Goal: Task Accomplishment & Management: Use online tool/utility

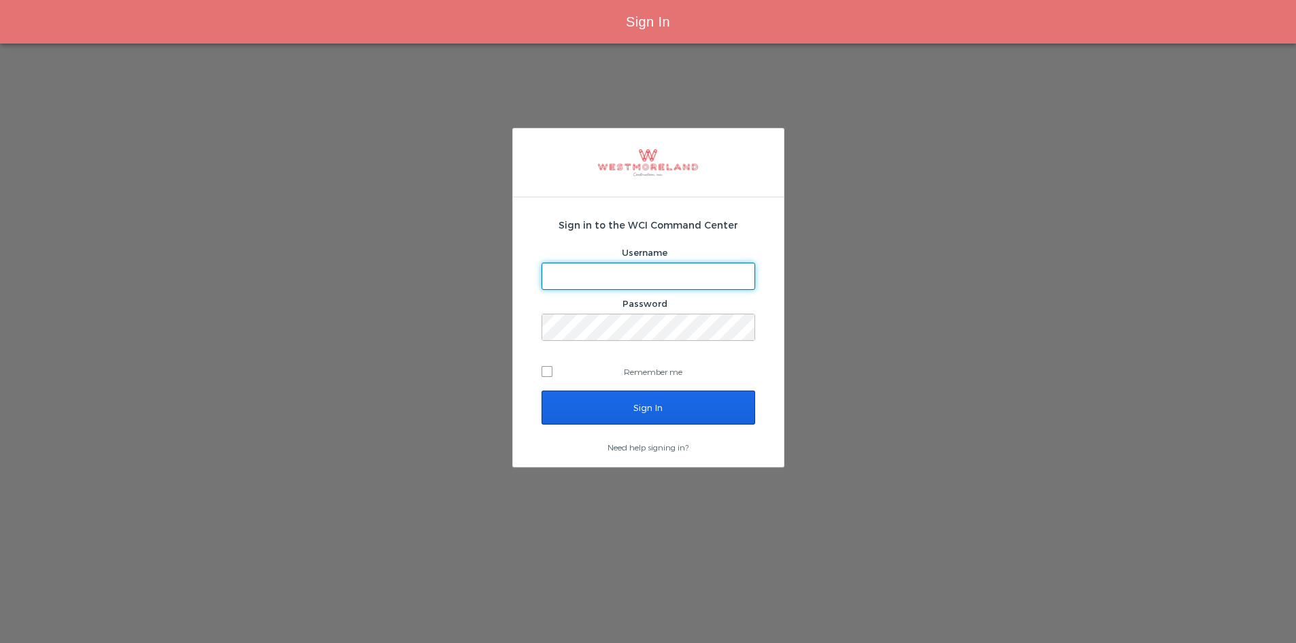
type input "[EMAIL_ADDRESS][PERSON_NAME][DOMAIN_NAME]"
click at [642, 416] on input "Sign In" at bounding box center [649, 407] width 214 height 34
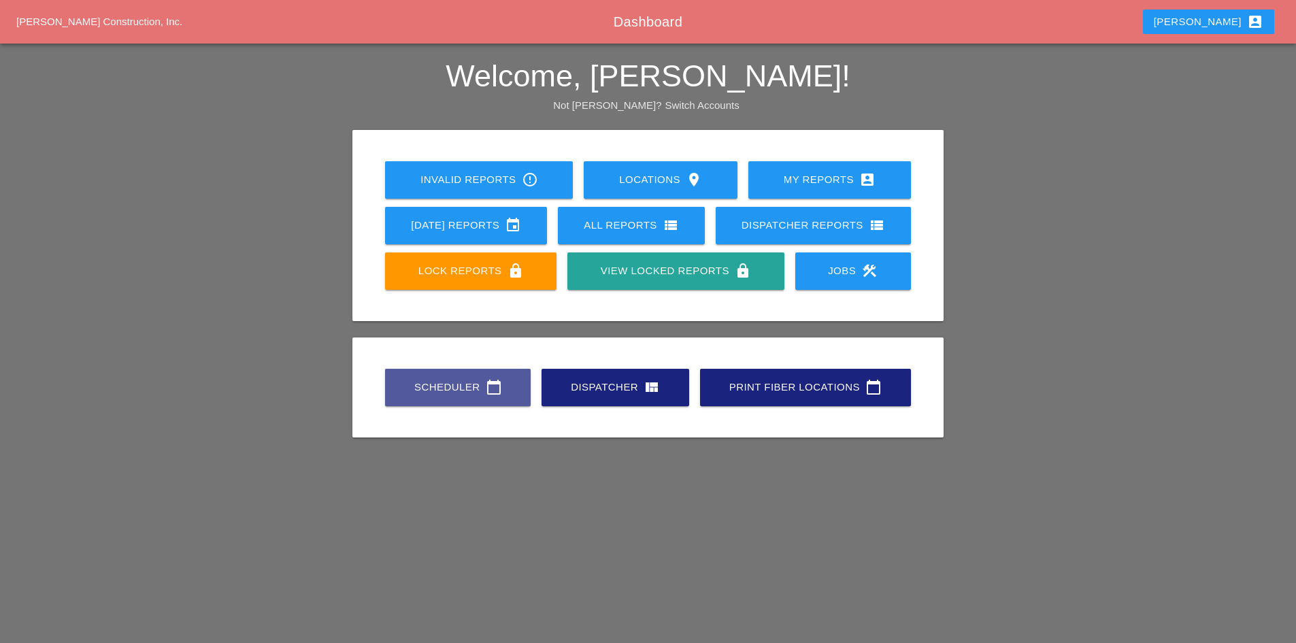
click at [463, 396] on link "Scheduler calendar_today" at bounding box center [458, 387] width 146 height 37
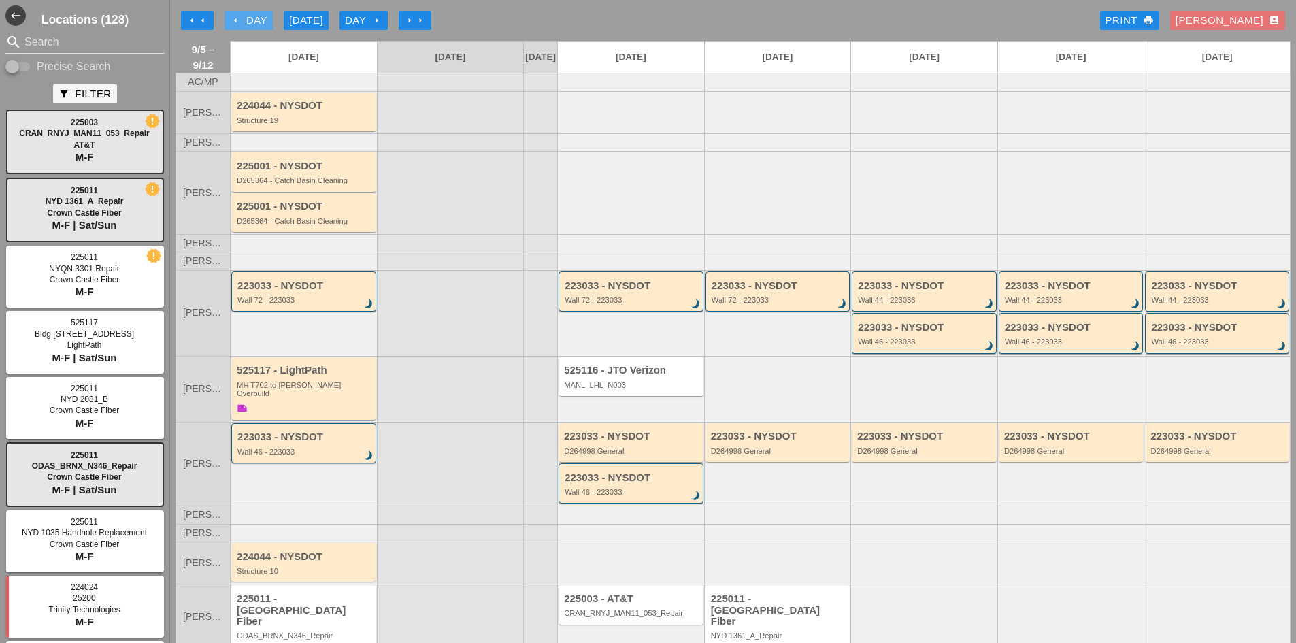
click at [233, 19] on icon "arrow_left" at bounding box center [235, 20] width 11 height 11
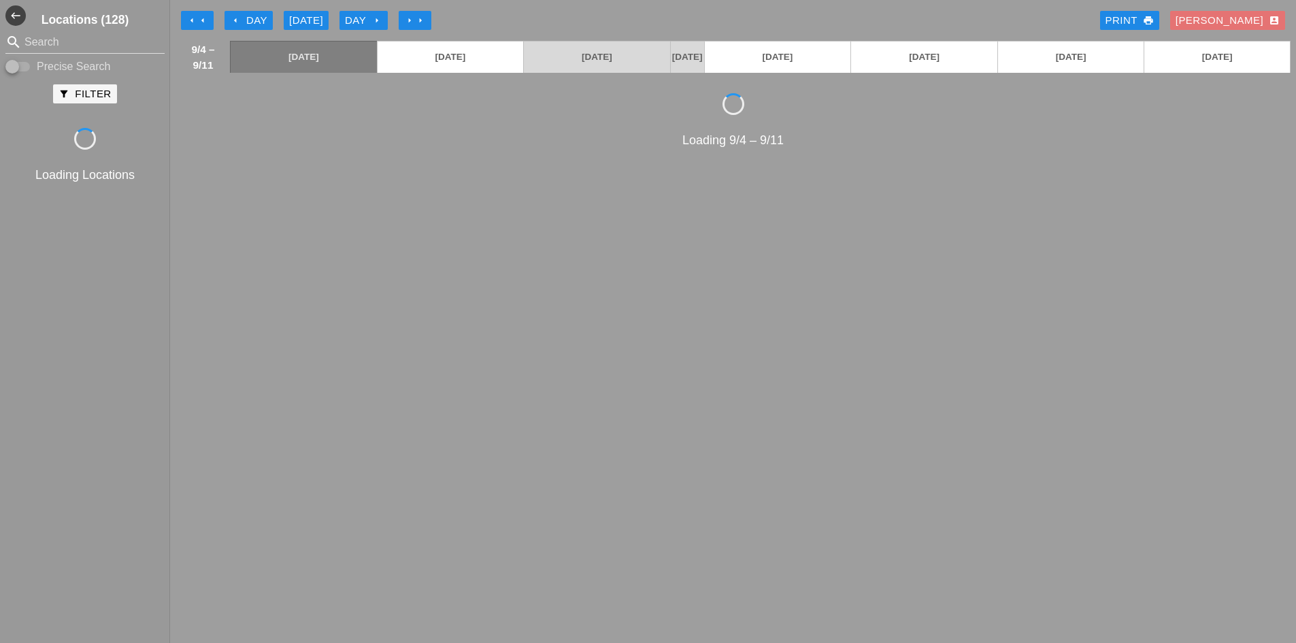
click at [233, 18] on icon "arrow_left" at bounding box center [235, 20] width 11 height 11
